Goal: Navigation & Orientation: Find specific page/section

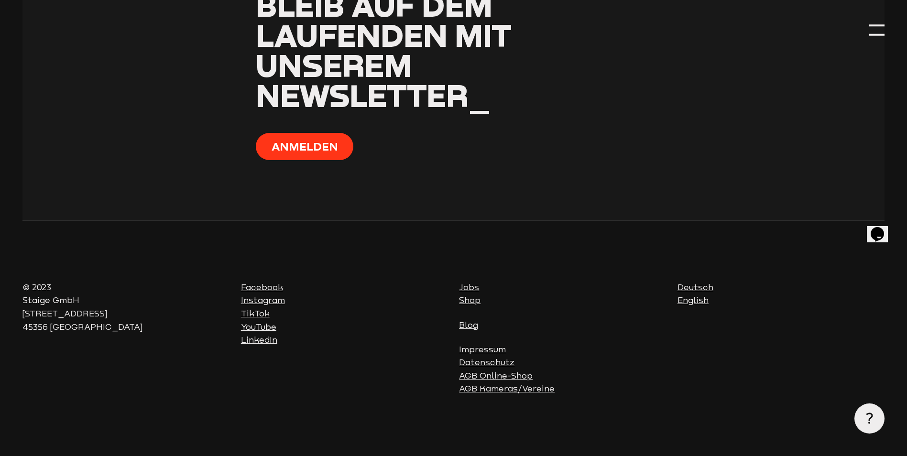
scroll to position [3865, 0]
drag, startPoint x: 72, startPoint y: 295, endPoint x: 119, endPoint y: 219, distance: 89.0
click at [25, 297] on p "© 2023 Staige GmbH [STREET_ADDRESS]" at bounding box center [125, 307] width 207 height 53
click at [70, 326] on p "© 2023 Staige GmbH [STREET_ADDRESS]" at bounding box center [125, 307] width 207 height 53
drag, startPoint x: 42, startPoint y: 321, endPoint x: 16, endPoint y: 303, distance: 31.8
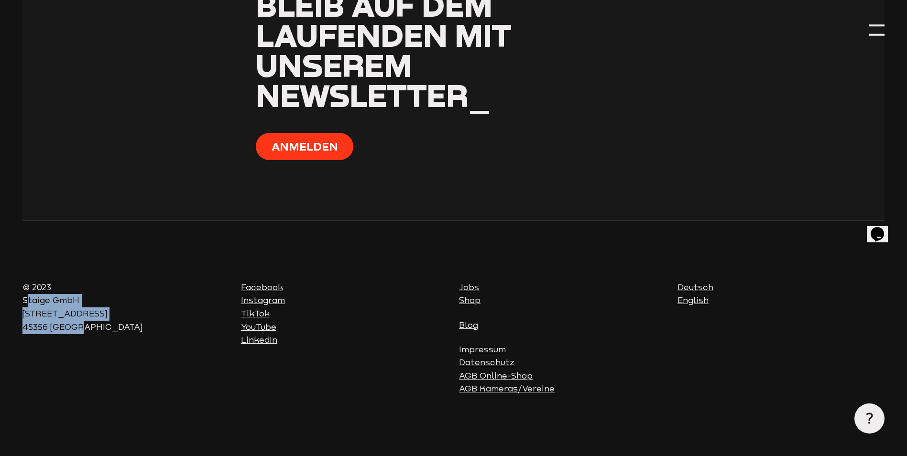
copy p "Staige GmbH [STREET_ADDRESS]"
